Goal: Task Accomplishment & Management: Manage account settings

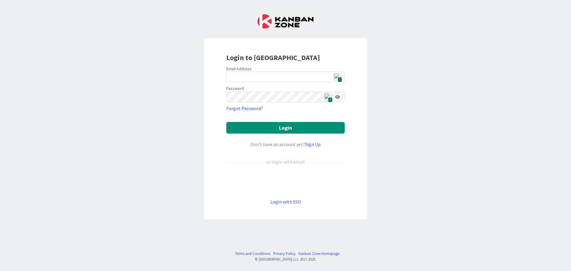
click at [339, 79] on span "2" at bounding box center [339, 79] width 4 height 5
type input "[EMAIL_ADDRESS][DOMAIN_NAME]"
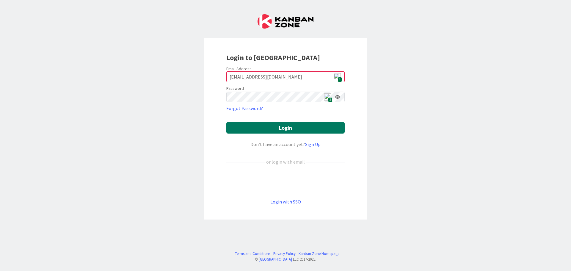
click at [301, 129] on button "Login" at bounding box center [285, 128] width 118 height 12
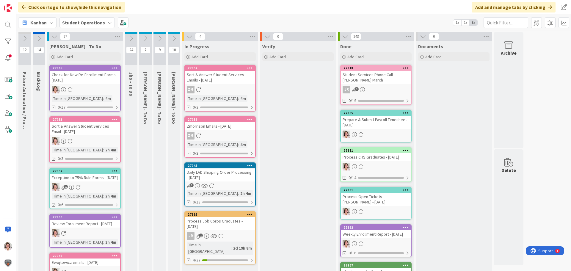
click at [133, 39] on icon at bounding box center [131, 38] width 7 height 7
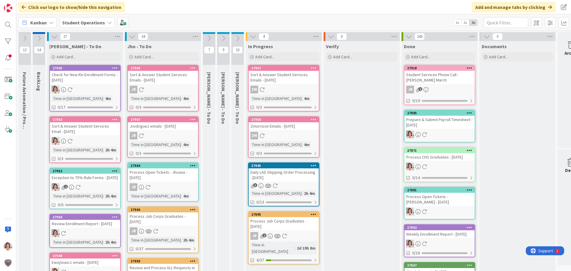
click at [271, 238] on div "JR 1" at bounding box center [283, 236] width 70 height 8
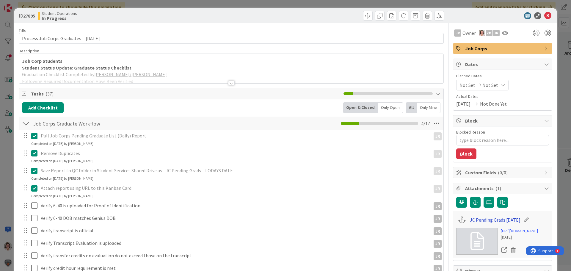
type textarea "x"
click at [480, 222] on link "JC Pending Grads [DATE]" at bounding box center [495, 219] width 51 height 7
click at [544, 14] on icon at bounding box center [547, 15] width 7 height 7
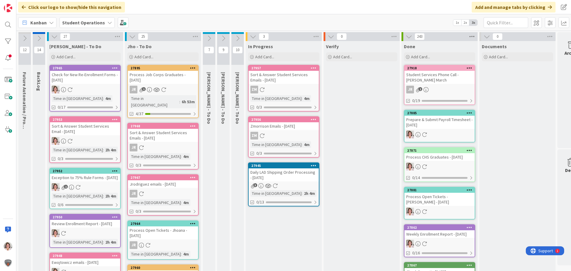
click at [470, 37] on icon at bounding box center [472, 36] width 8 height 9
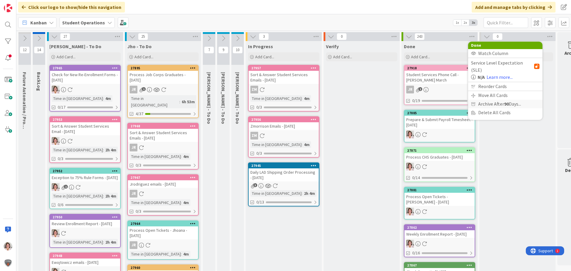
click at [487, 100] on span "Archive After 90 Days..." at bounding box center [499, 104] width 43 height 9
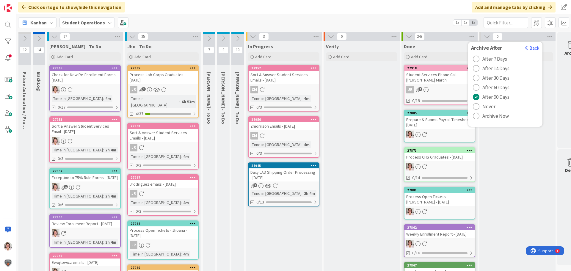
click at [484, 118] on span "Archive Now" at bounding box center [495, 115] width 26 height 9
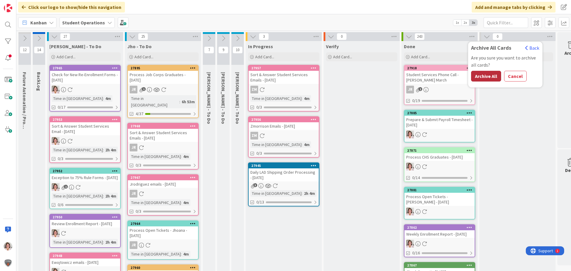
click at [484, 78] on button "Archive All" at bounding box center [486, 76] width 30 height 11
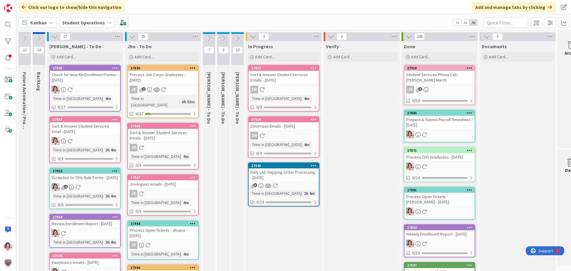
click at [224, 36] on icon at bounding box center [223, 38] width 7 height 7
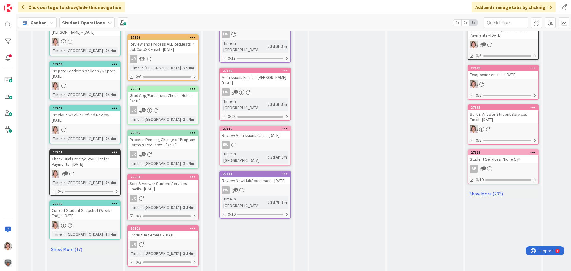
scroll to position [297, 0]
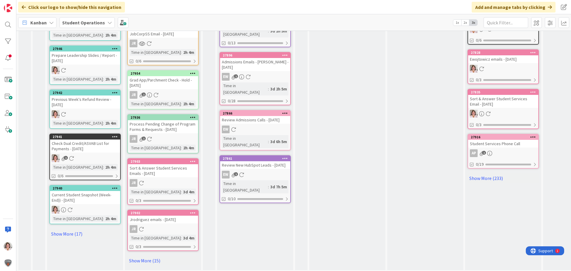
click at [288, 156] on div at bounding box center [284, 158] width 11 height 4
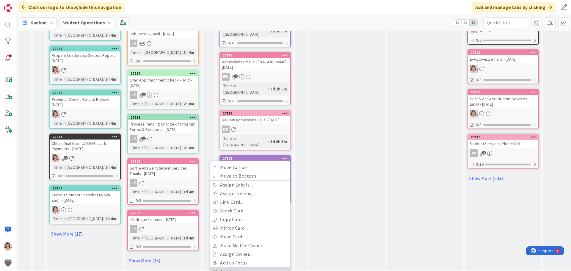
click at [246, 267] on link "Archive" at bounding box center [250, 271] width 80 height 9
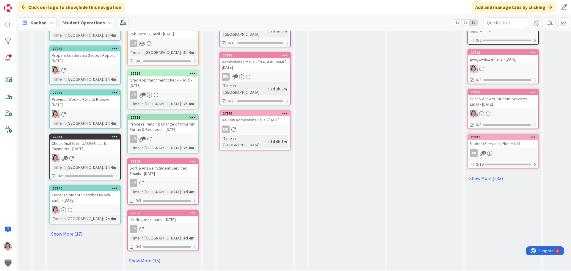
click at [284, 111] on icon at bounding box center [285, 113] width 6 height 4
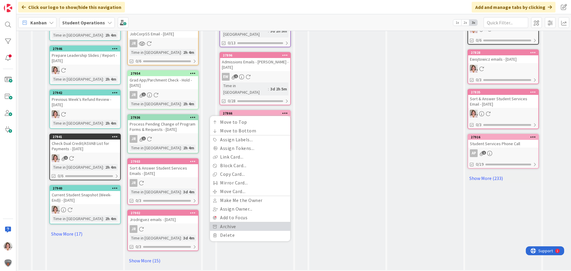
click at [241, 222] on link "Archive" at bounding box center [250, 226] width 80 height 9
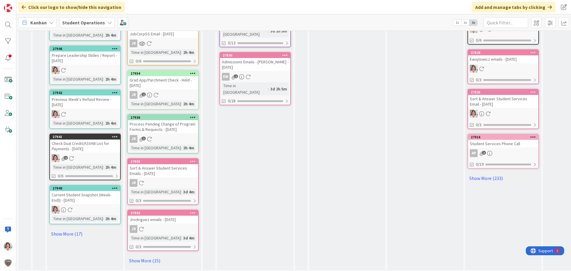
click at [287, 54] on icon at bounding box center [285, 55] width 6 height 4
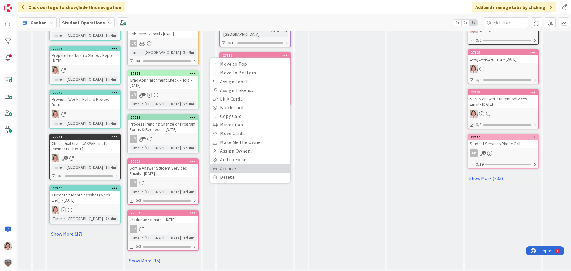
click at [248, 166] on link "Archive" at bounding box center [250, 168] width 80 height 9
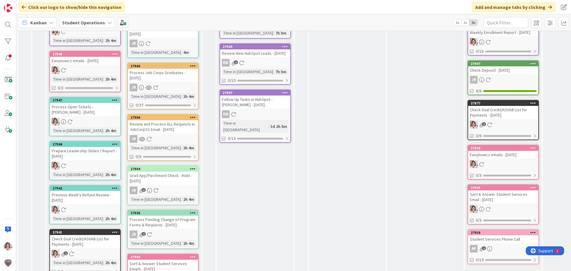
scroll to position [178, 0]
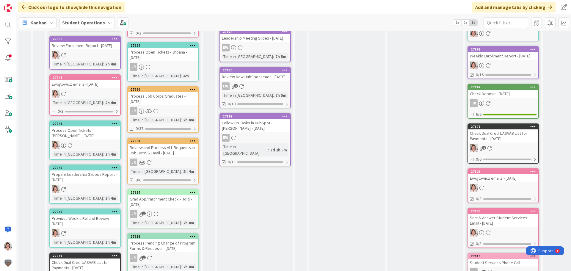
click at [286, 118] on icon at bounding box center [285, 116] width 6 height 4
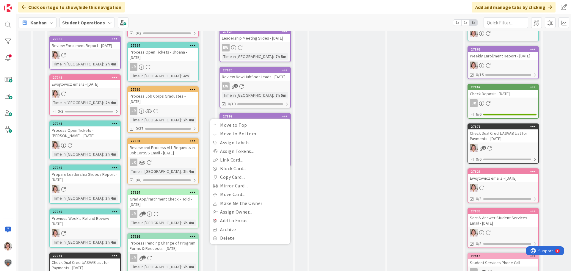
click at [311, 134] on div "In Progress Add Card... 27957 Sort & Answer Student Services Emails - [DATE] ZM…" at bounding box center [347, 126] width 76 height 526
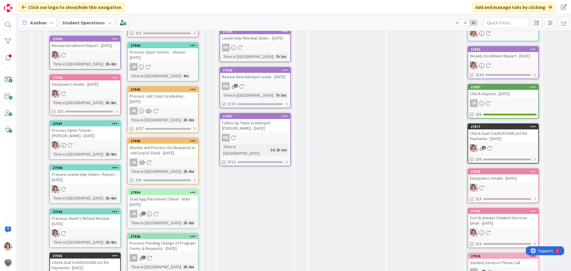
click at [285, 118] on icon at bounding box center [285, 116] width 6 height 4
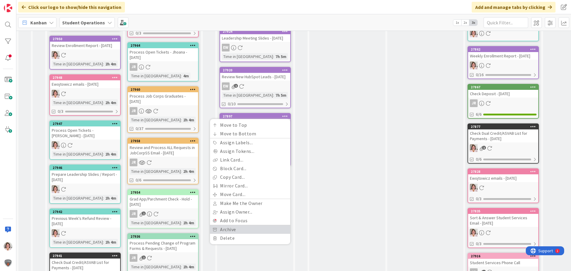
click at [243, 234] on link "Archive" at bounding box center [250, 229] width 80 height 9
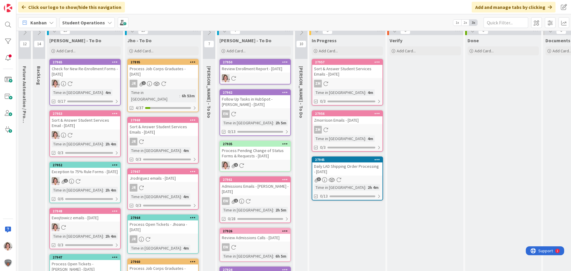
scroll to position [0, 0]
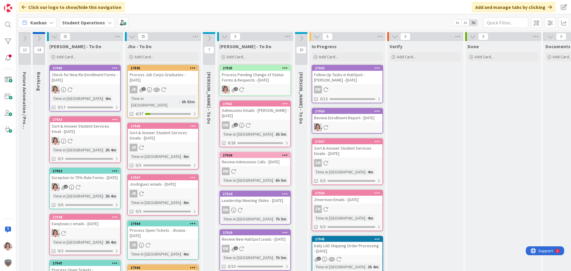
click at [223, 38] on icon at bounding box center [224, 36] width 7 height 7
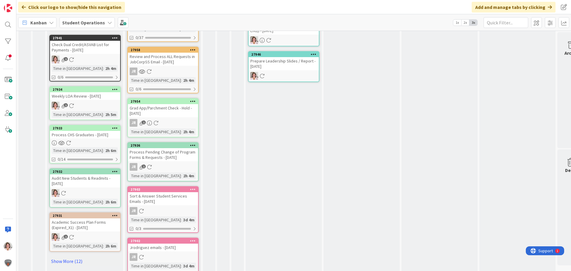
scroll to position [297, 0]
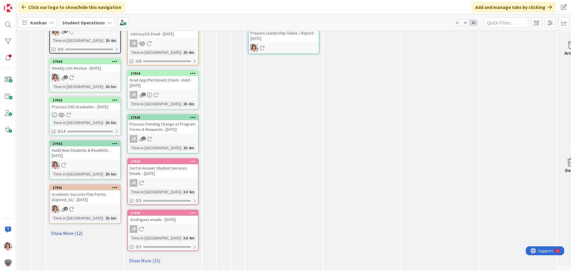
click at [69, 238] on link "Show More (12)" at bounding box center [84, 233] width 71 height 10
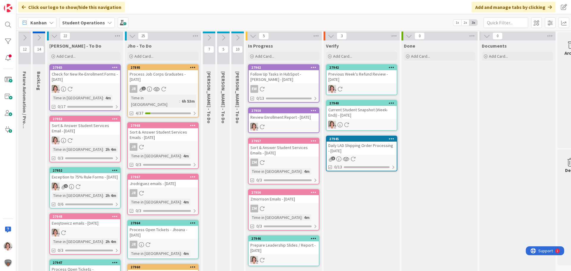
scroll to position [0, 0]
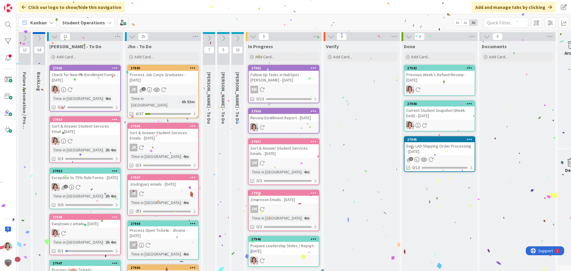
click at [332, 36] on icon at bounding box center [331, 36] width 7 height 7
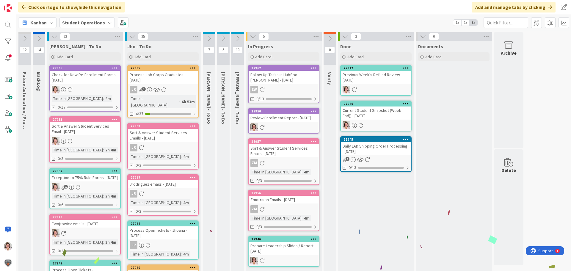
click at [133, 36] on icon at bounding box center [132, 36] width 7 height 7
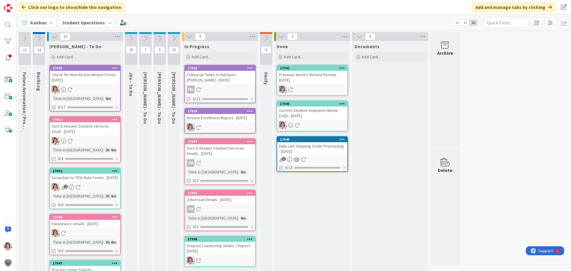
click at [158, 37] on icon at bounding box center [159, 38] width 7 height 7
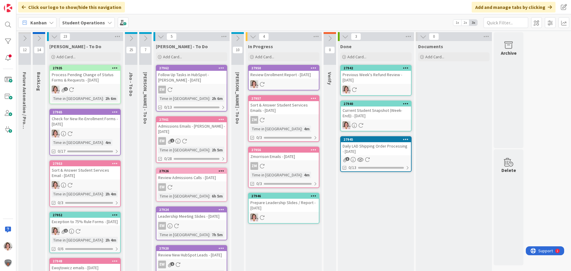
click at [160, 40] on icon at bounding box center [161, 36] width 7 height 7
